Goal: Transaction & Acquisition: Purchase product/service

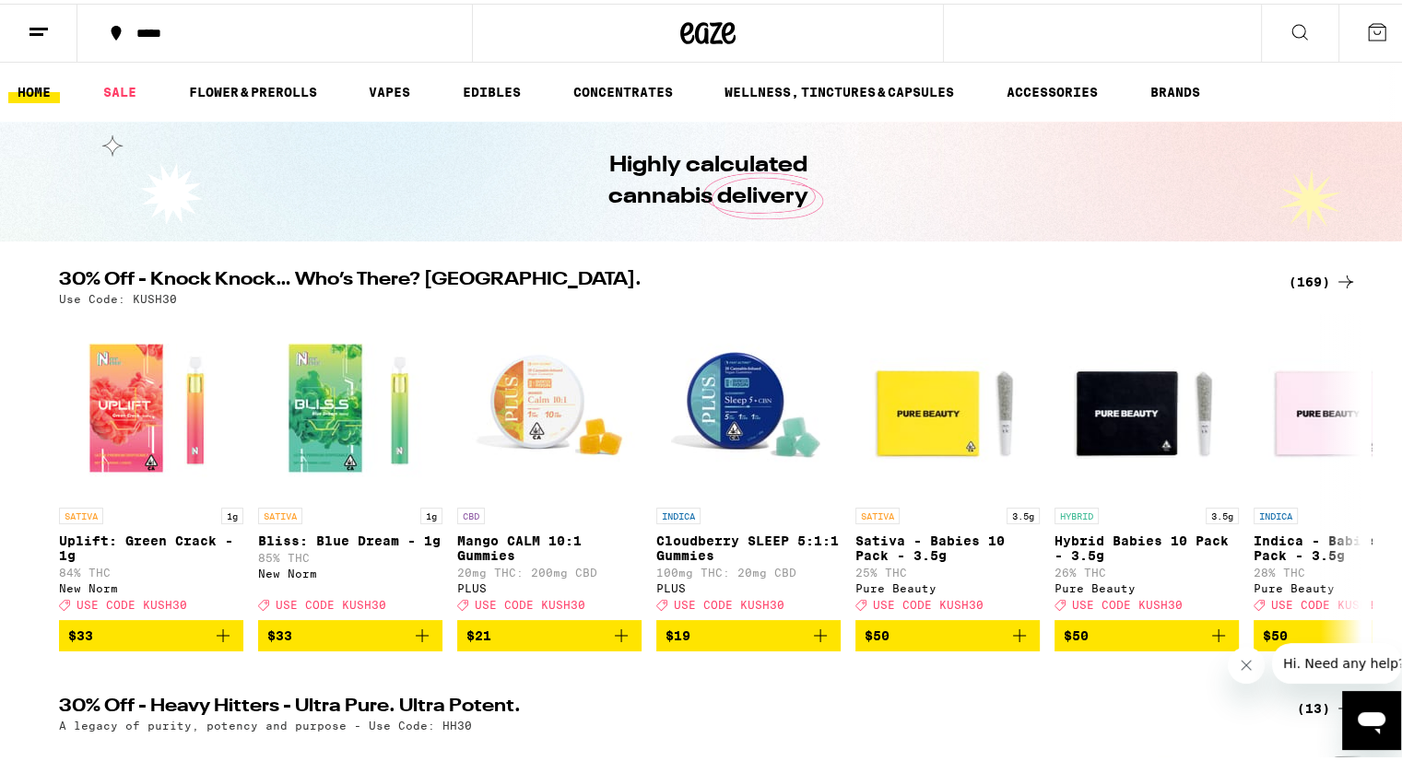
click at [1301, 278] on div "(169)" at bounding box center [1323, 278] width 68 height 22
